Goal: Task Accomplishment & Management: Manage account settings

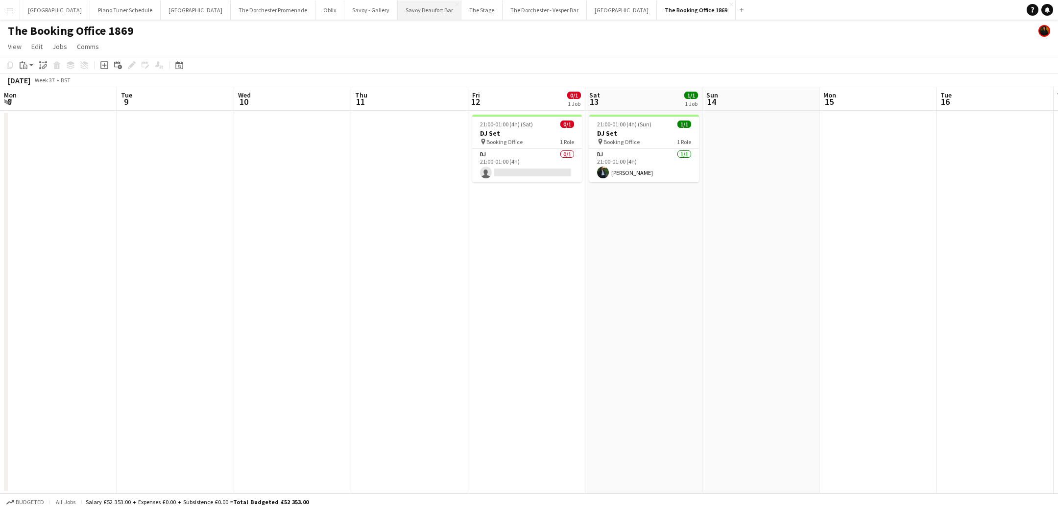
scroll to position [0, 274]
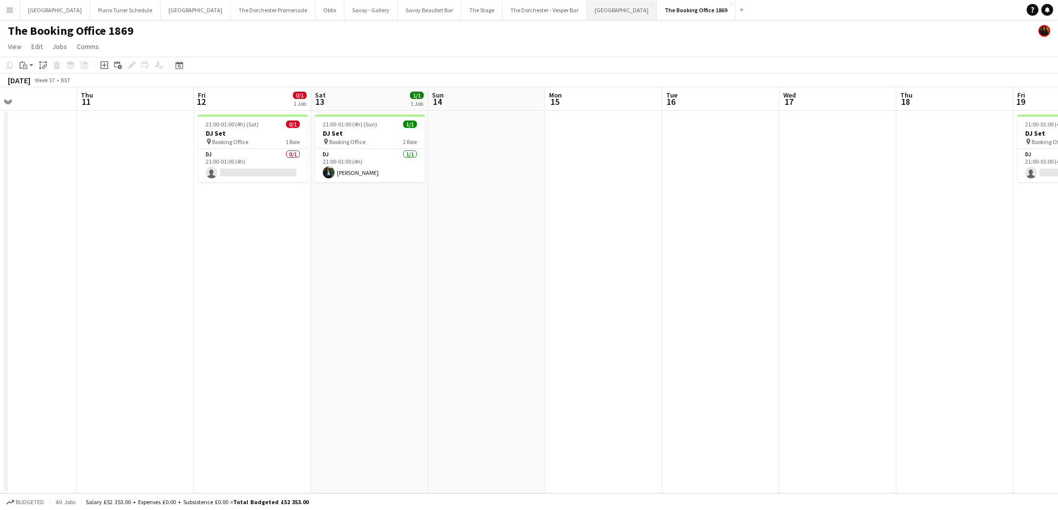
click at [587, 13] on button "[GEOGRAPHIC_DATA]" at bounding box center [622, 9] width 70 height 19
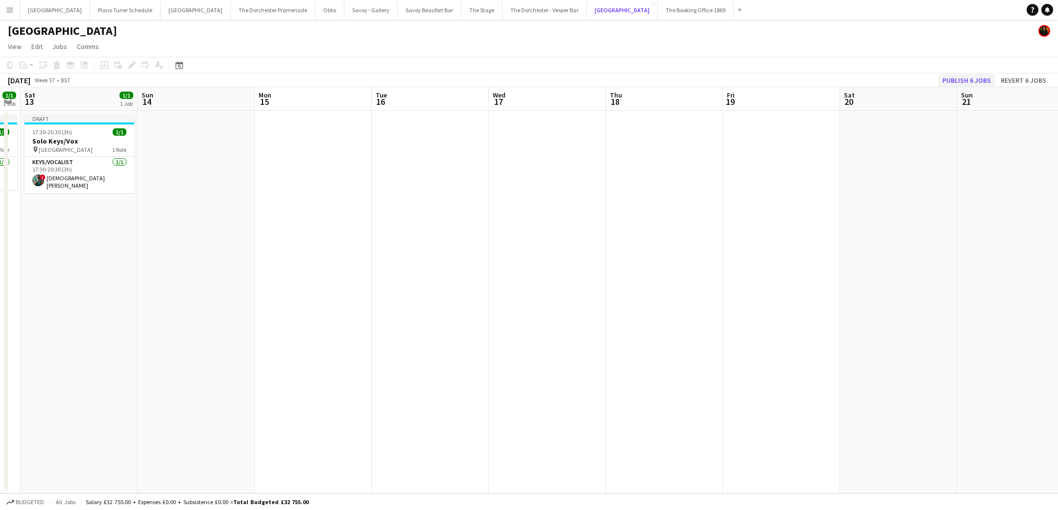
scroll to position [0, 457]
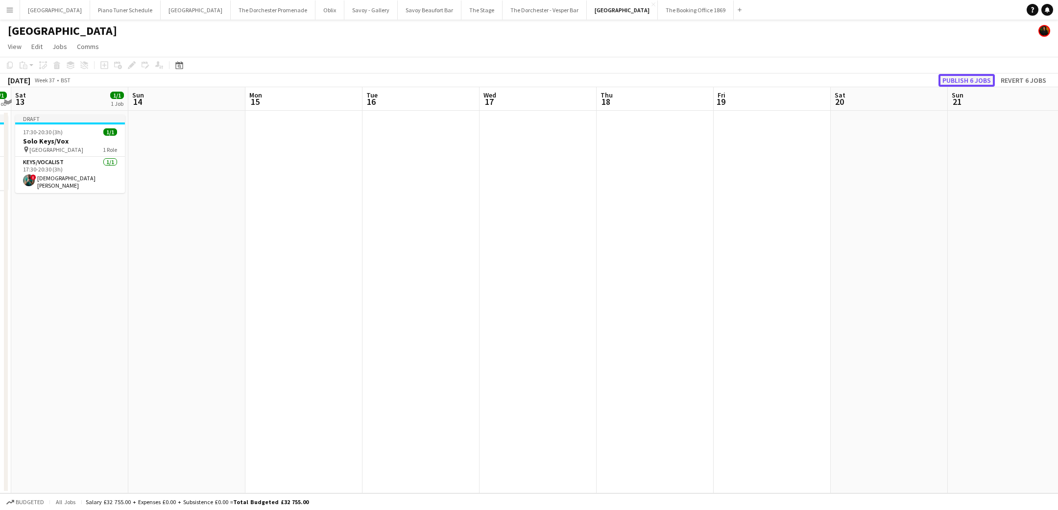
click at [987, 79] on button "Publish 6 jobs" at bounding box center [967, 80] width 56 height 13
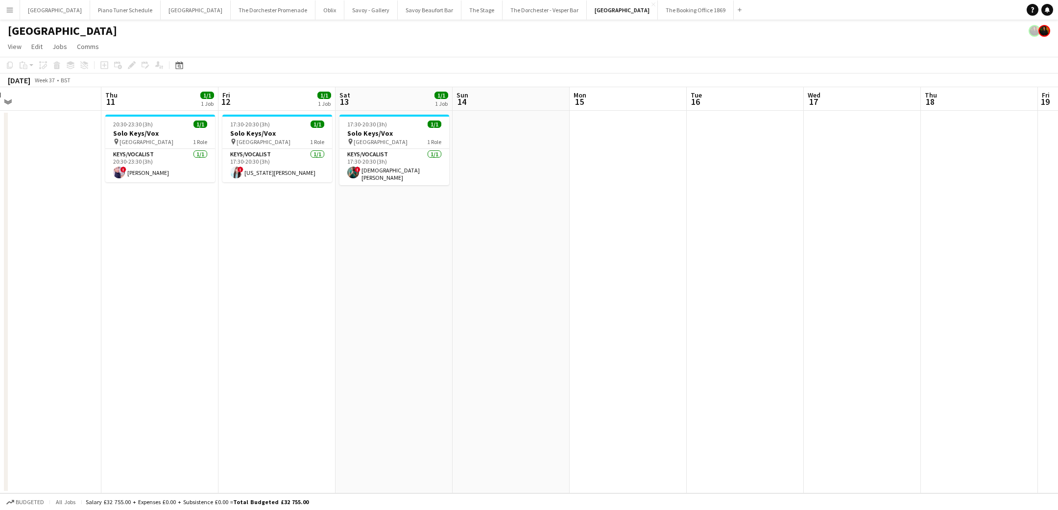
scroll to position [0, 245]
click at [16, 11] on button "Menu" at bounding box center [10, 10] width 20 height 20
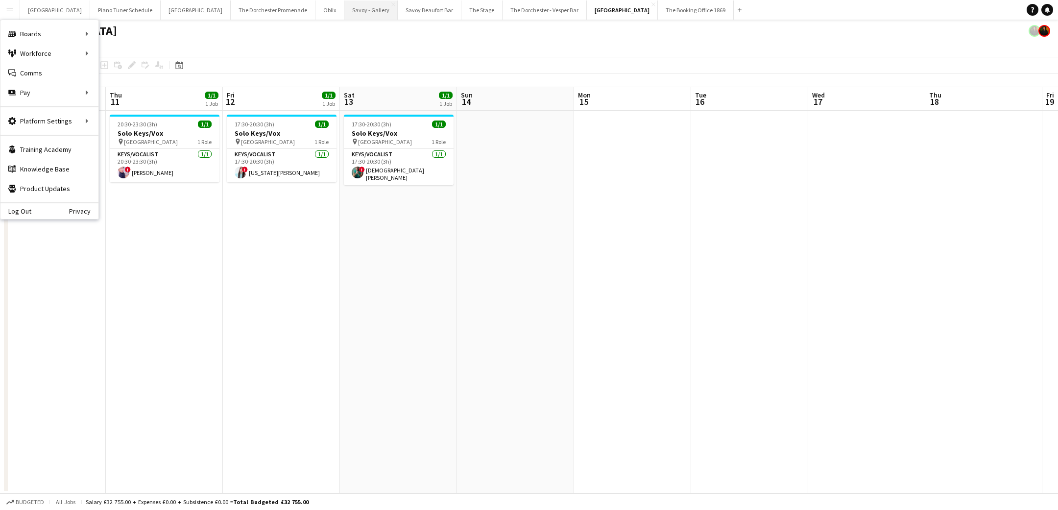
click at [344, 7] on button "Savoy - Gallery Close" at bounding box center [370, 9] width 53 height 19
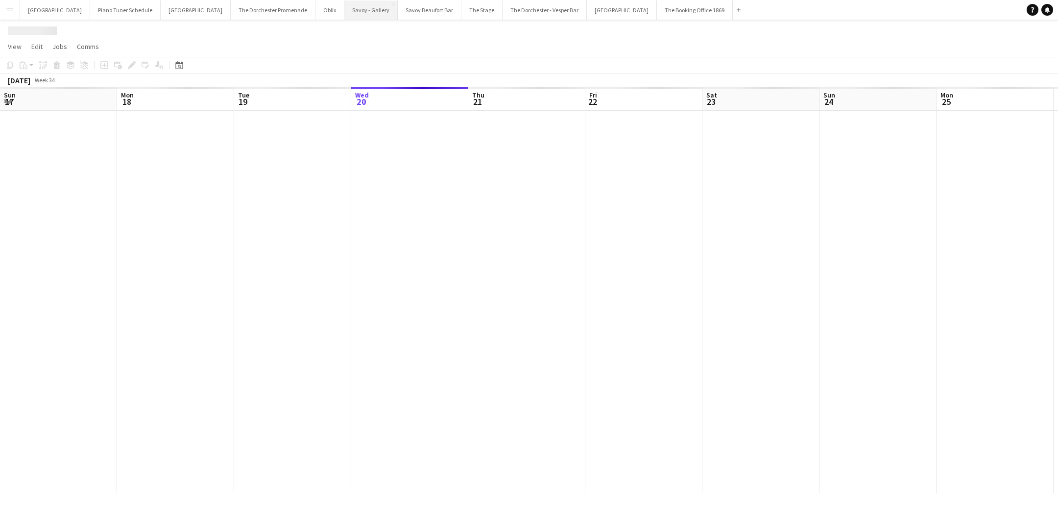
scroll to position [0, 234]
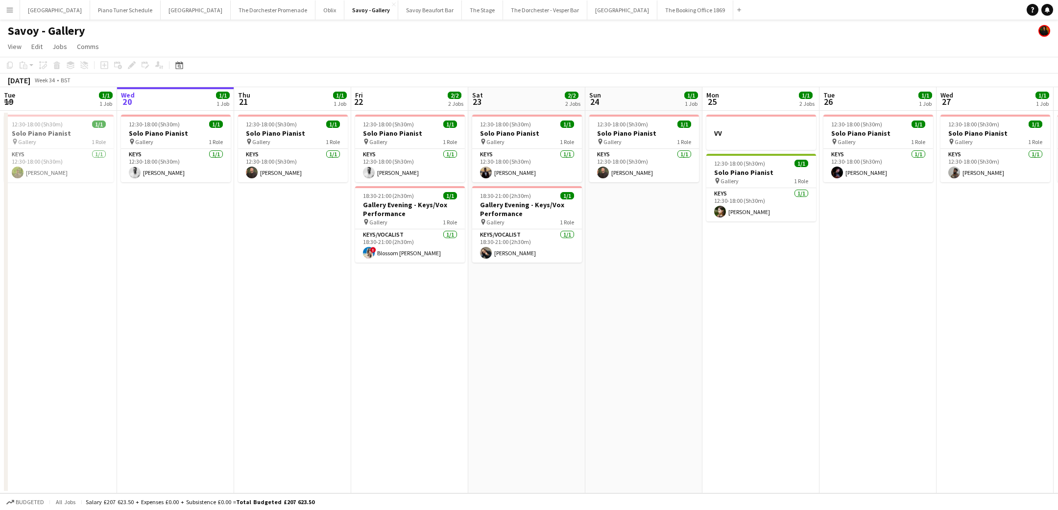
click at [10, 10] on app-icon "Menu" at bounding box center [10, 10] width 8 height 8
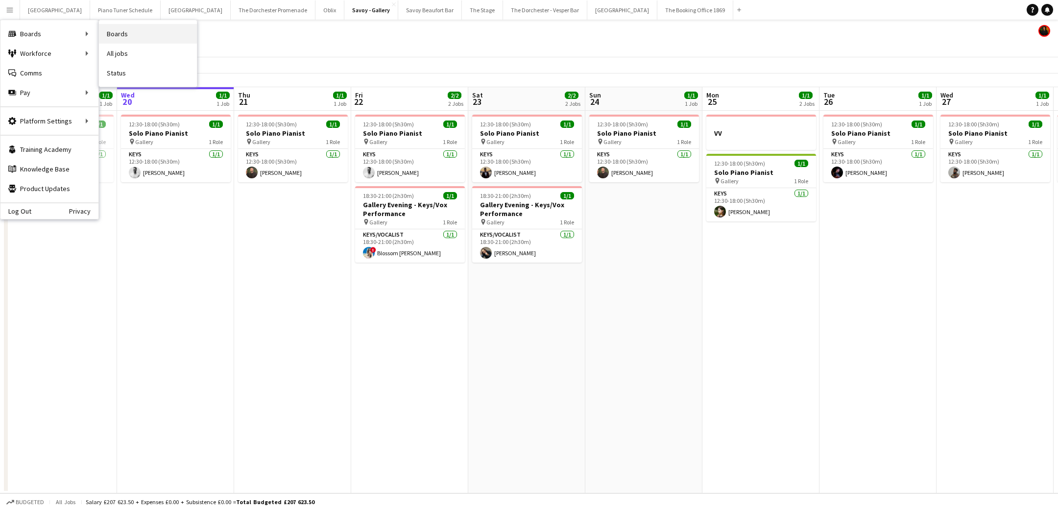
click at [113, 32] on link "Boards" at bounding box center [148, 34] width 98 height 20
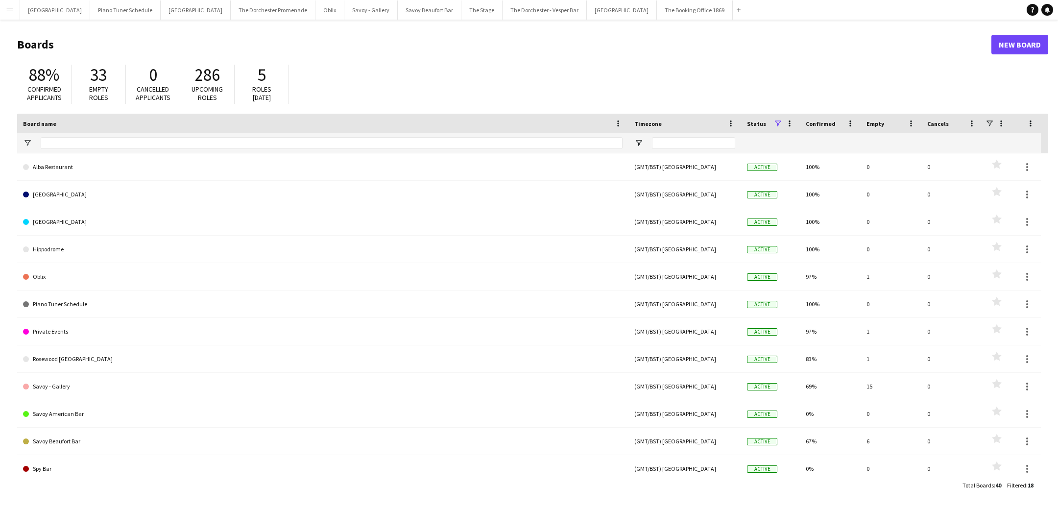
click at [4, 10] on button "Menu" at bounding box center [10, 10] width 20 height 20
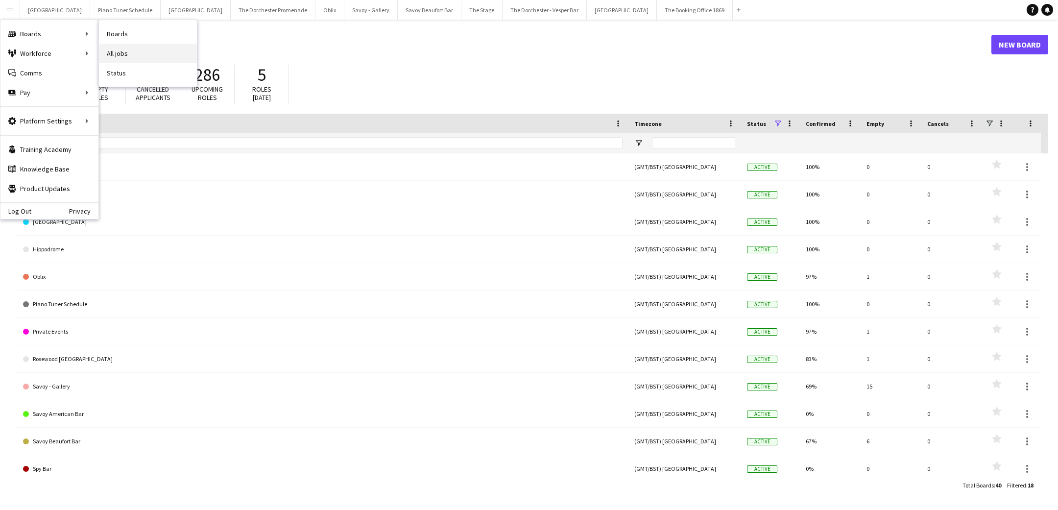
click at [122, 47] on link "All jobs" at bounding box center [148, 54] width 98 height 20
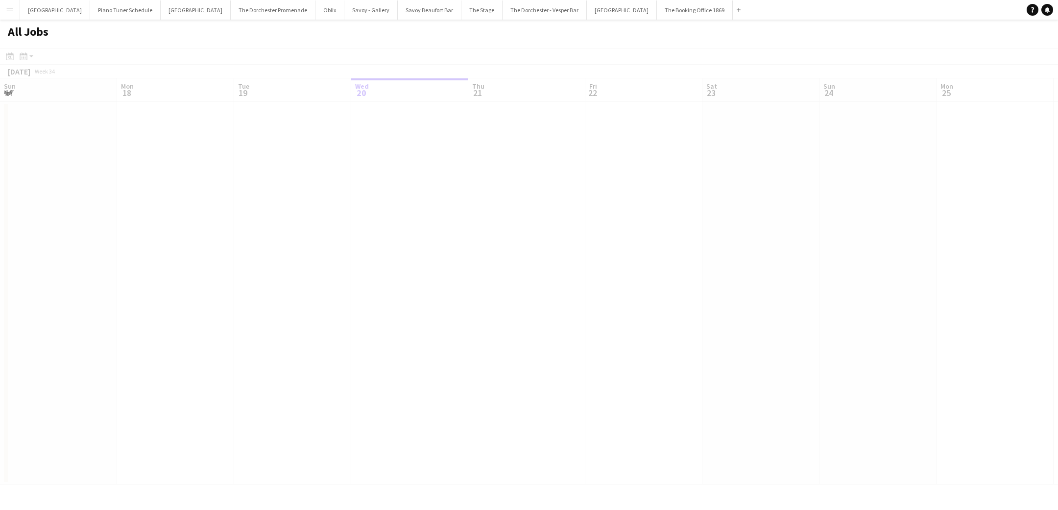
scroll to position [0, 234]
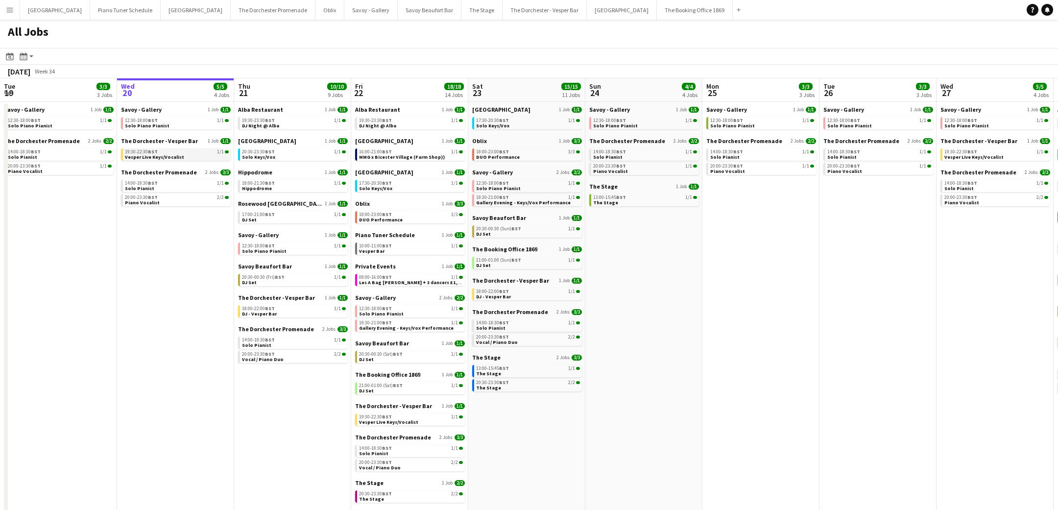
click at [173, 158] on span "Vesper Live Keys/Vocalist" at bounding box center [154, 157] width 59 height 6
click at [193, 188] on link "14:00-18:30 BST 1/1 Solo Pianist" at bounding box center [177, 185] width 104 height 11
click at [709, 349] on app-date-cell "Savoy - Gallery 1 Job [DATE] 12:30-18:00 BST 1/1 Solo Piano Pianist The Dorches…" at bounding box center [761, 318] width 117 height 432
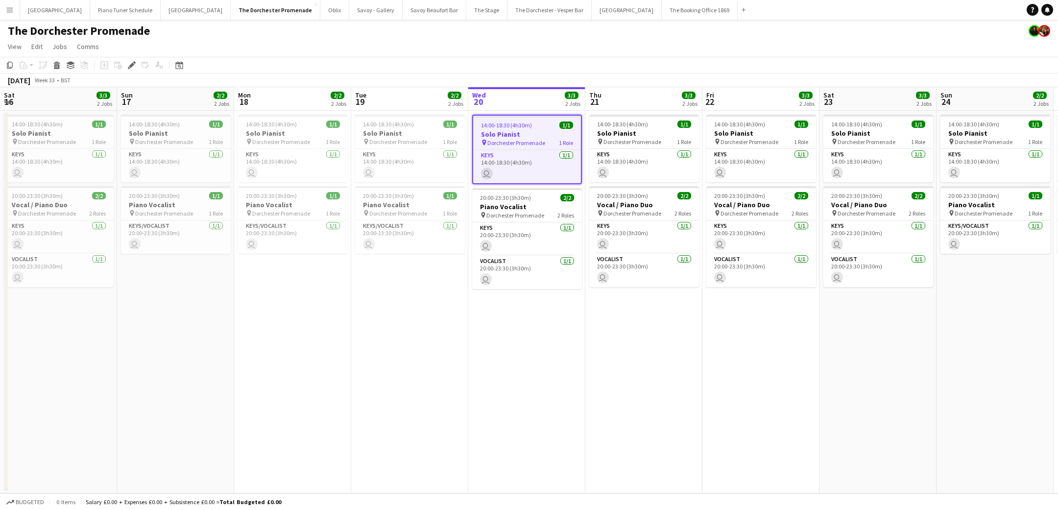
scroll to position [0, 337]
